Goal: Task Accomplishment & Management: Manage account settings

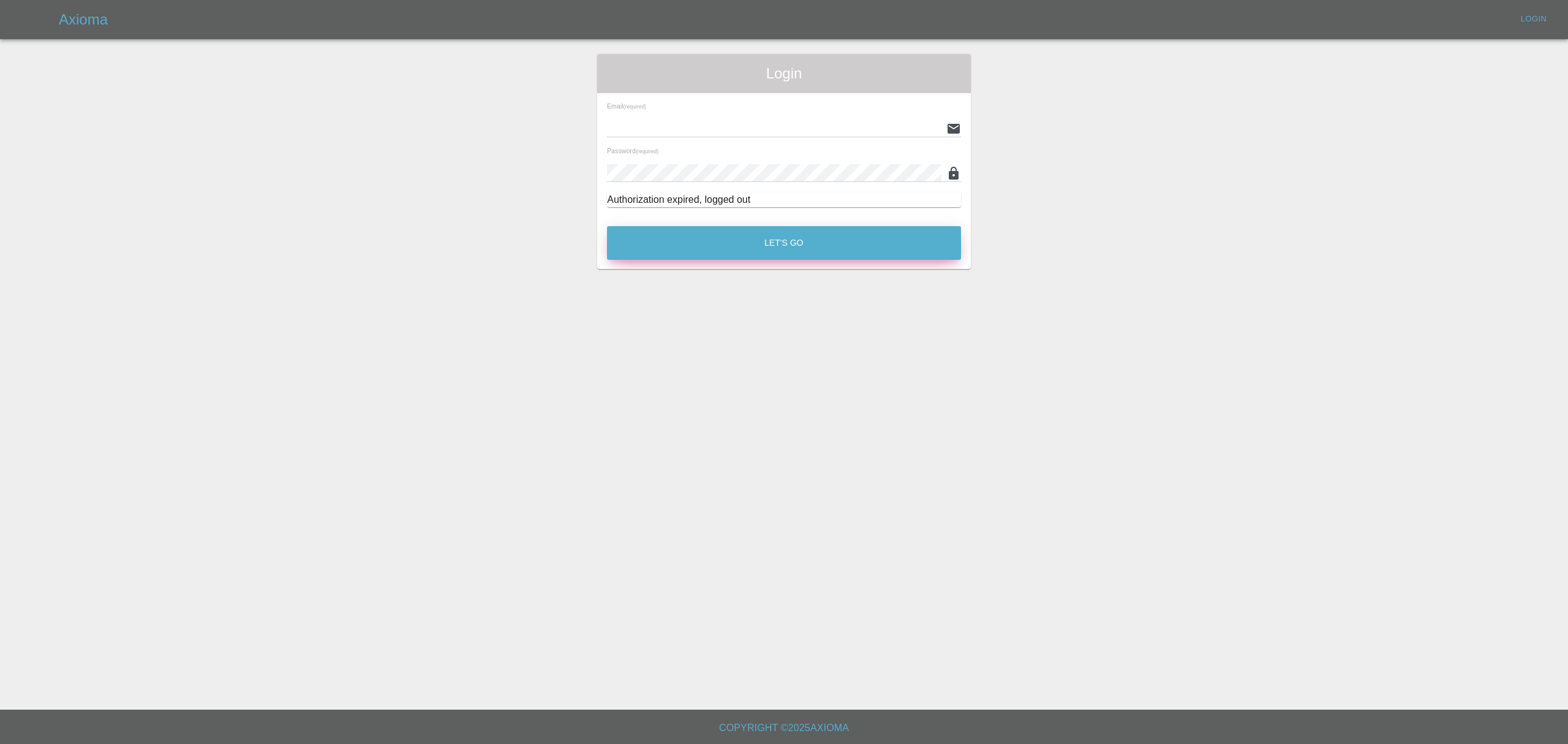
type input "[PERSON_NAME][EMAIL_ADDRESS][DOMAIN_NAME]"
click at [799, 234] on button "Let's Go" at bounding box center [784, 243] width 354 height 33
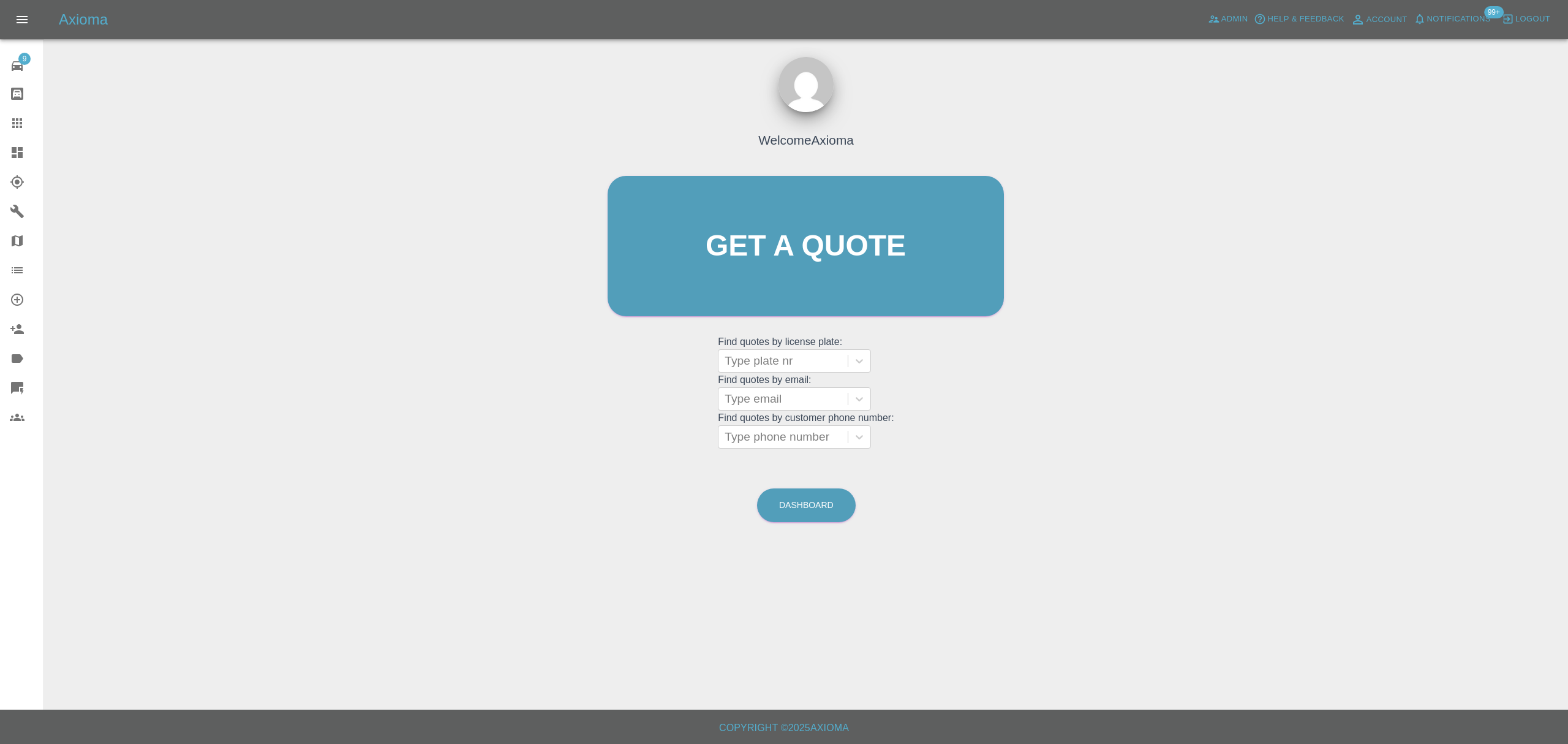
drag, startPoint x: 20, startPoint y: 143, endPoint x: 134, endPoint y: 155, distance: 114.6
click at [20, 143] on link "Dashboard" at bounding box center [21, 152] width 43 height 29
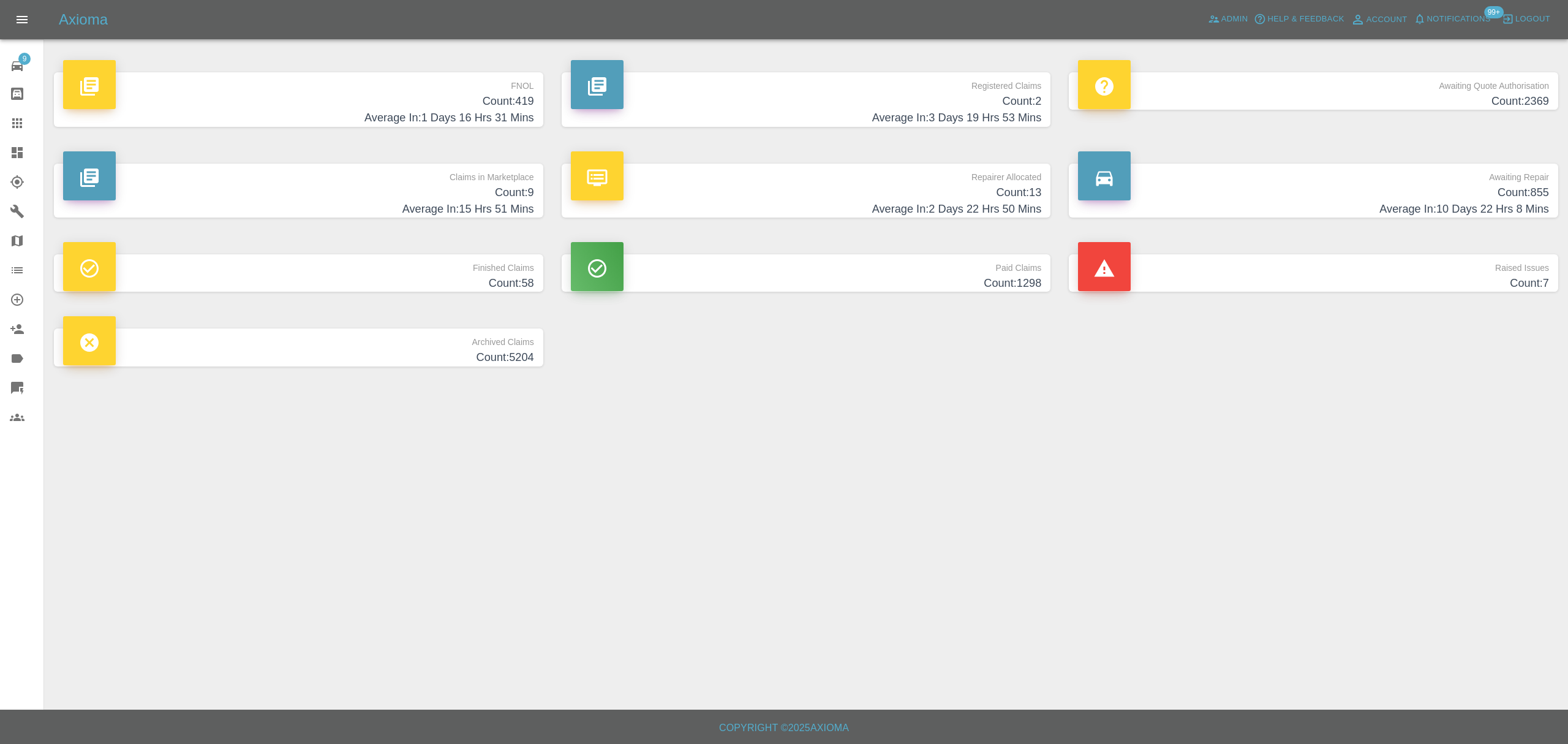
click at [1489, 17] on span "99+" at bounding box center [1495, 12] width 20 height 12
click at [1485, 19] on span "Notifications" at bounding box center [1460, 19] width 64 height 14
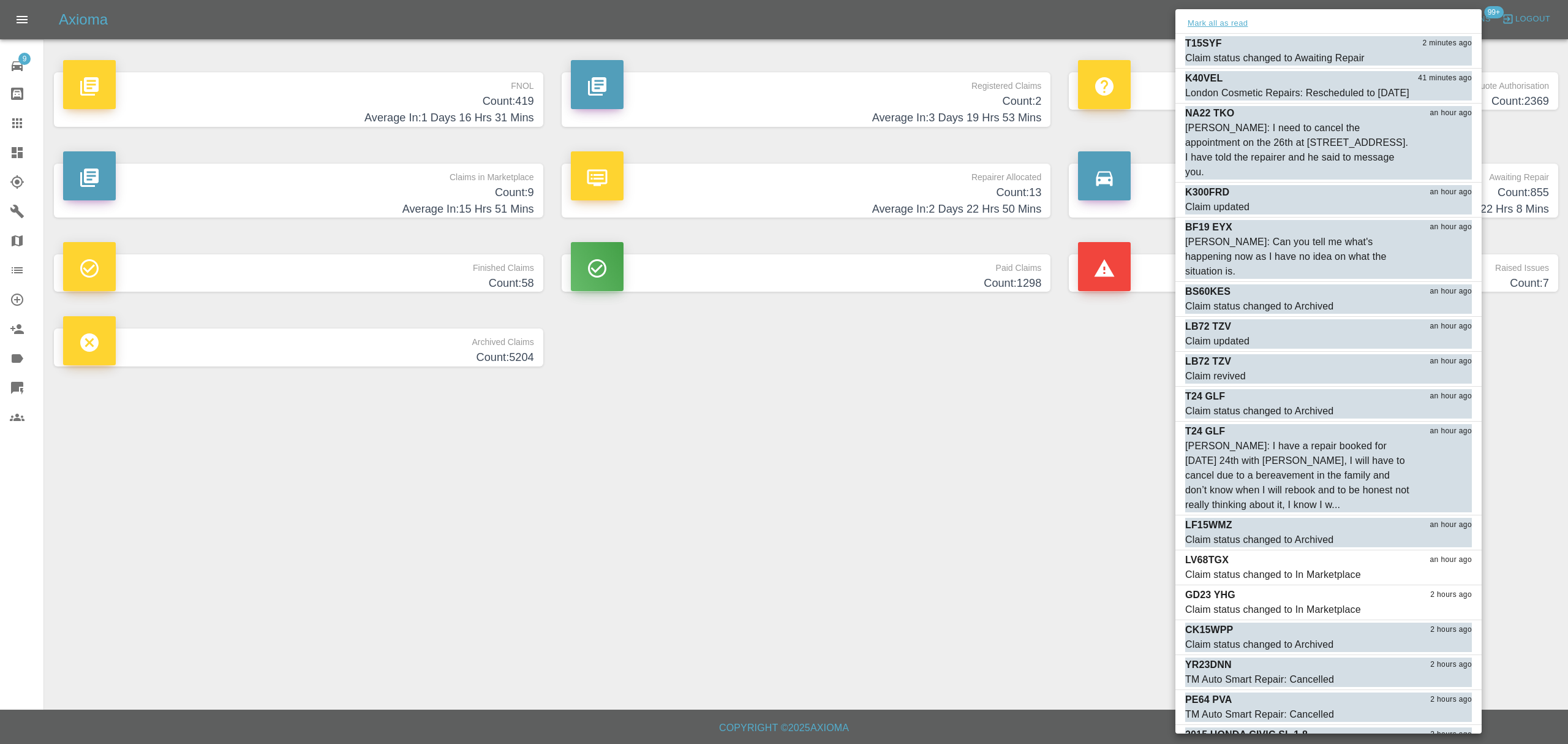
click at [1231, 20] on button "Mark all as read" at bounding box center [1218, 23] width 65 height 14
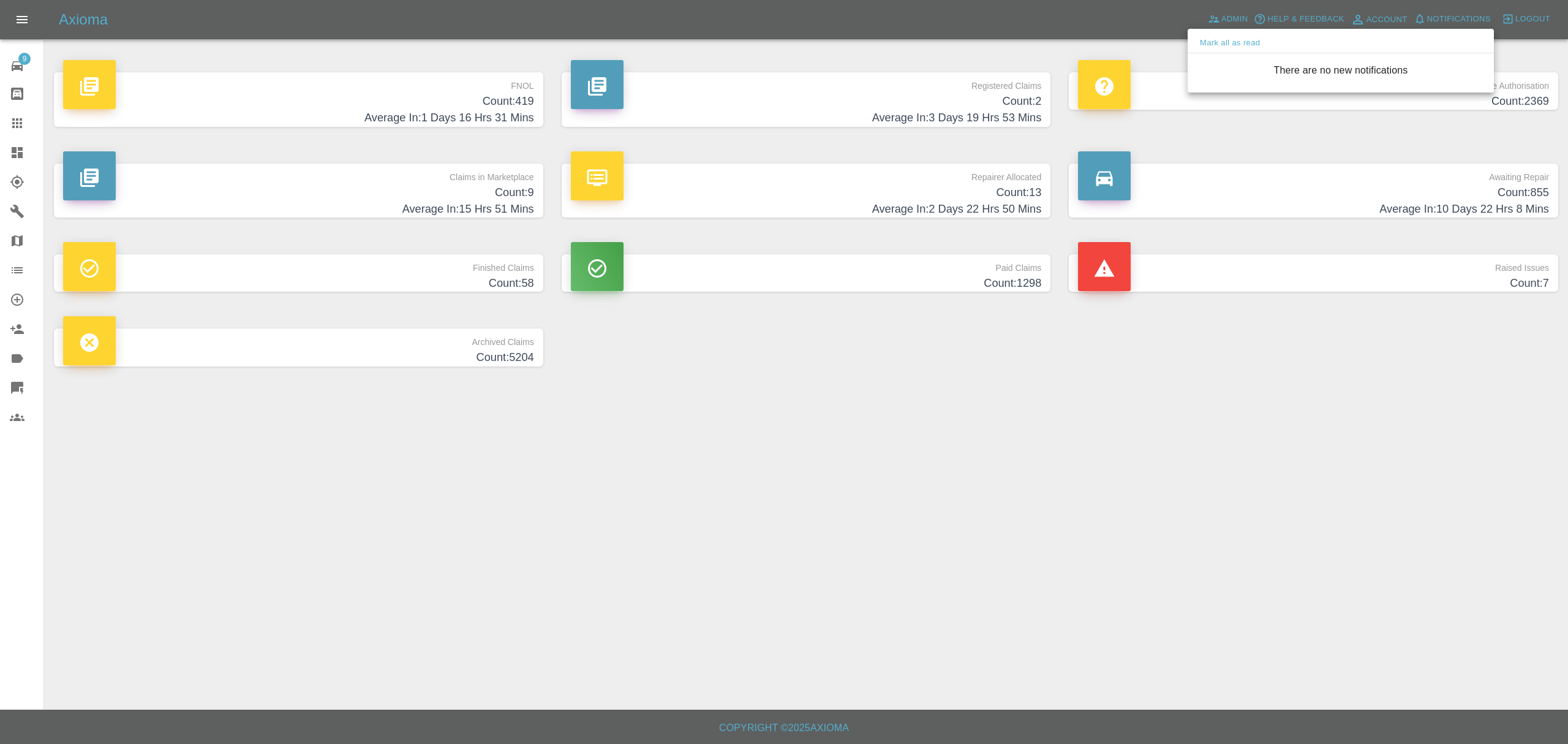
click at [1101, 366] on div at bounding box center [784, 372] width 1568 height 744
